Goal: Information Seeking & Learning: Learn about a topic

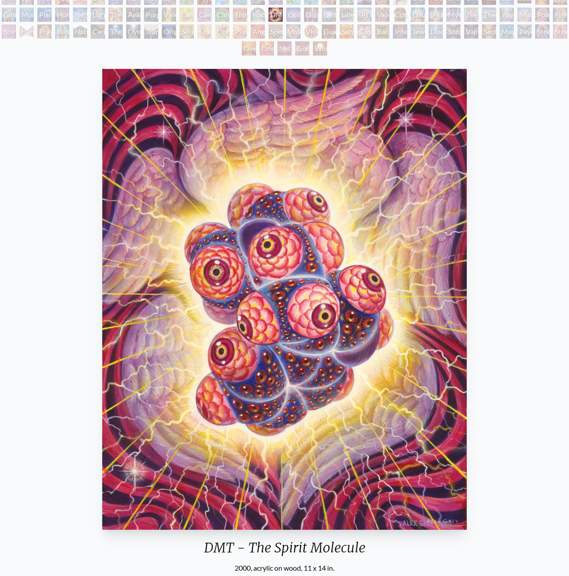
scroll to position [80, 0]
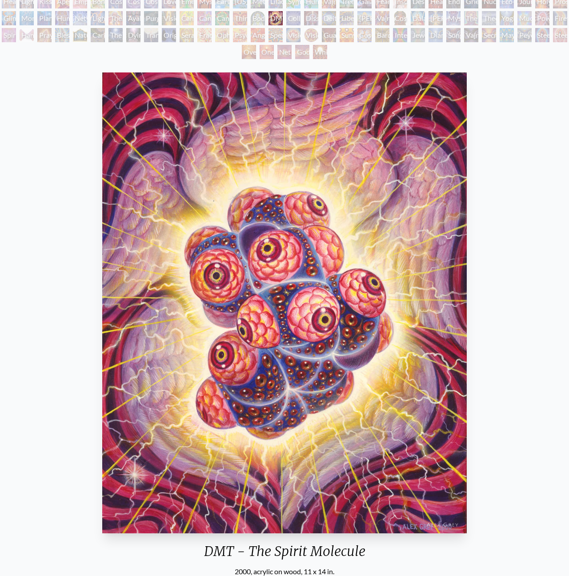
click at [295, 34] on div "Vision Crystal" at bounding box center [293, 35] width 14 height 14
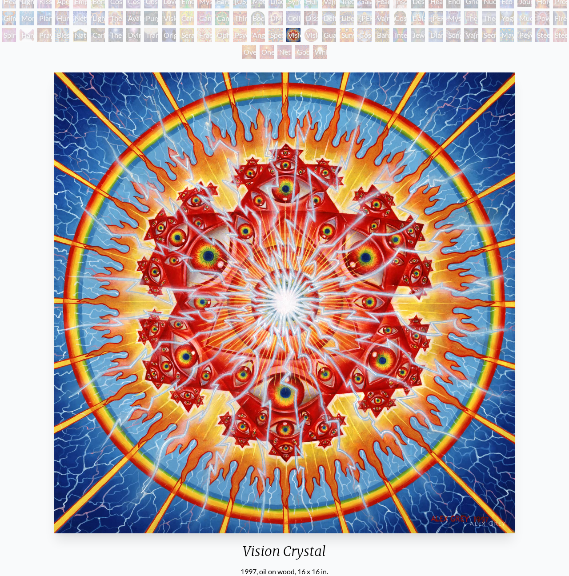
click at [384, 33] on div "Bardo Being" at bounding box center [382, 35] width 14 height 14
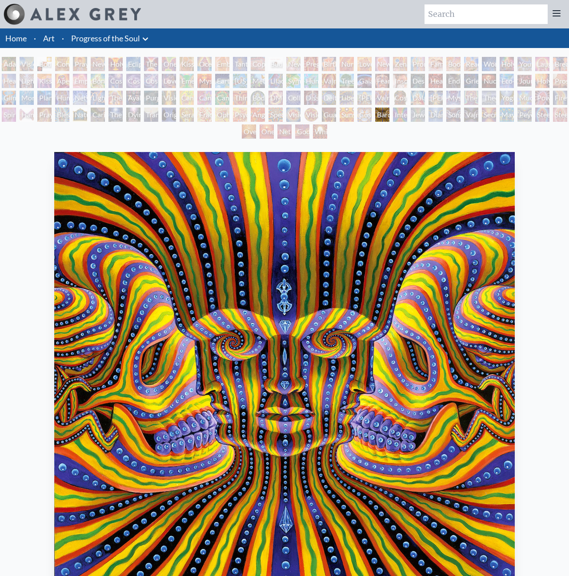
click at [415, 110] on div "Jewel Being" at bounding box center [418, 115] width 14 height 14
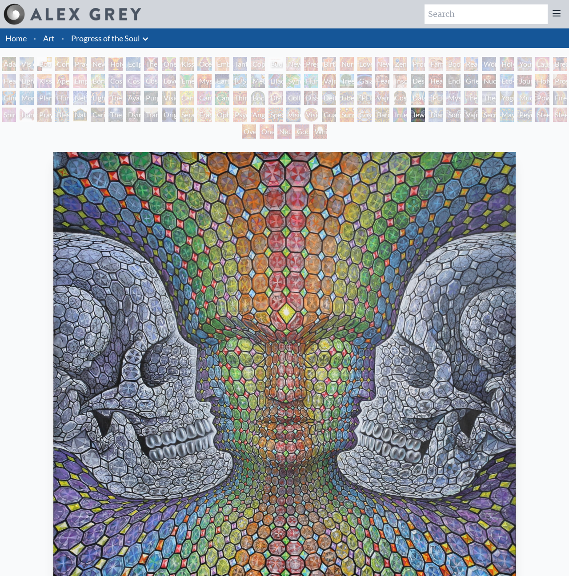
click at [422, 97] on div "Dalai Lama" at bounding box center [418, 98] width 14 height 14
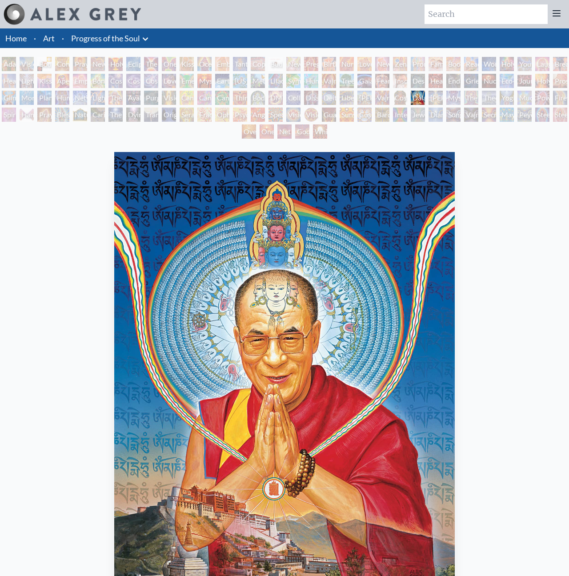
click at [439, 95] on div "[PERSON_NAME]" at bounding box center [436, 98] width 14 height 14
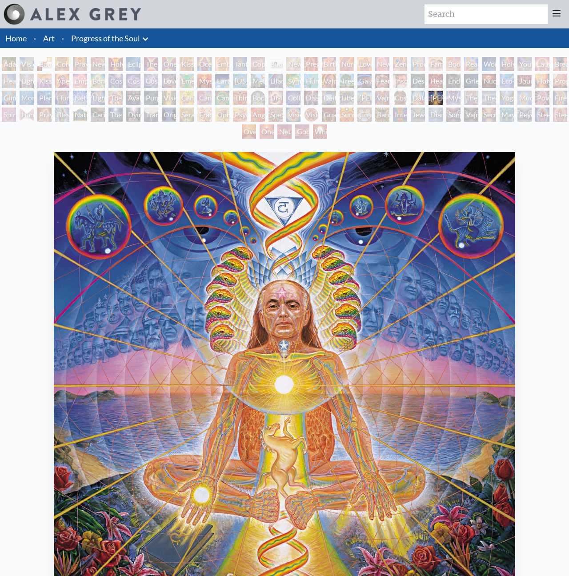
click at [538, 165] on div "[PERSON_NAME] 1998, oil on linen, 48 x 48 in. Visit the CoSM Shop" at bounding box center [284, 435] width 555 height 572
